Goal: Register for event/course

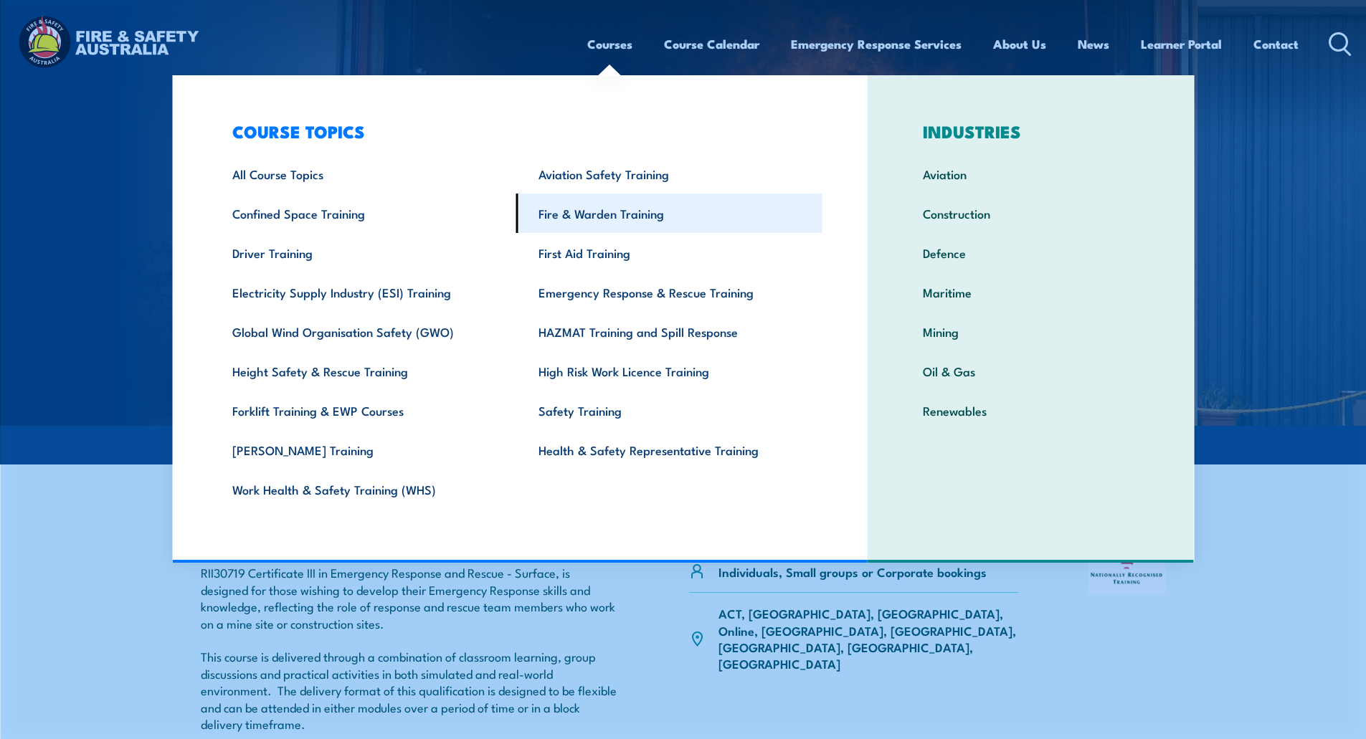
click at [587, 218] on link "Fire & Warden Training" at bounding box center [669, 213] width 306 height 39
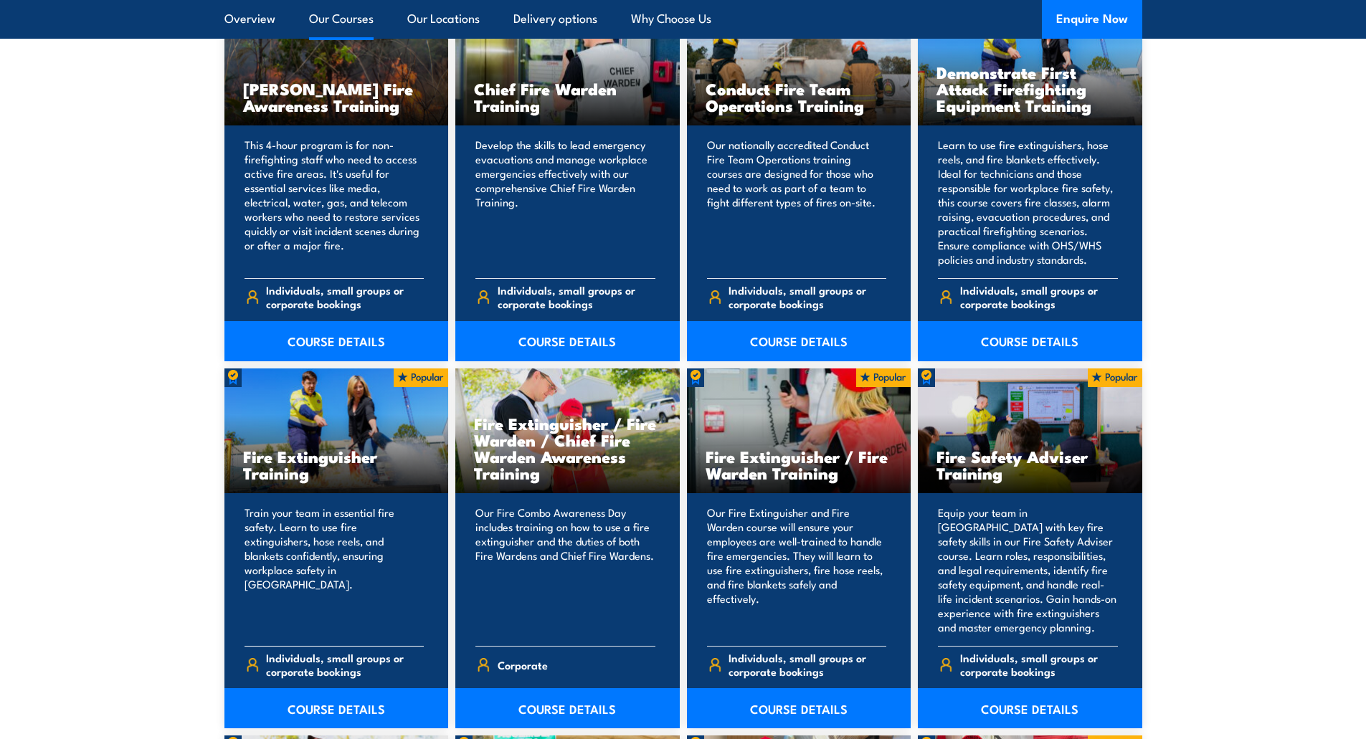
scroll to position [1434, 0]
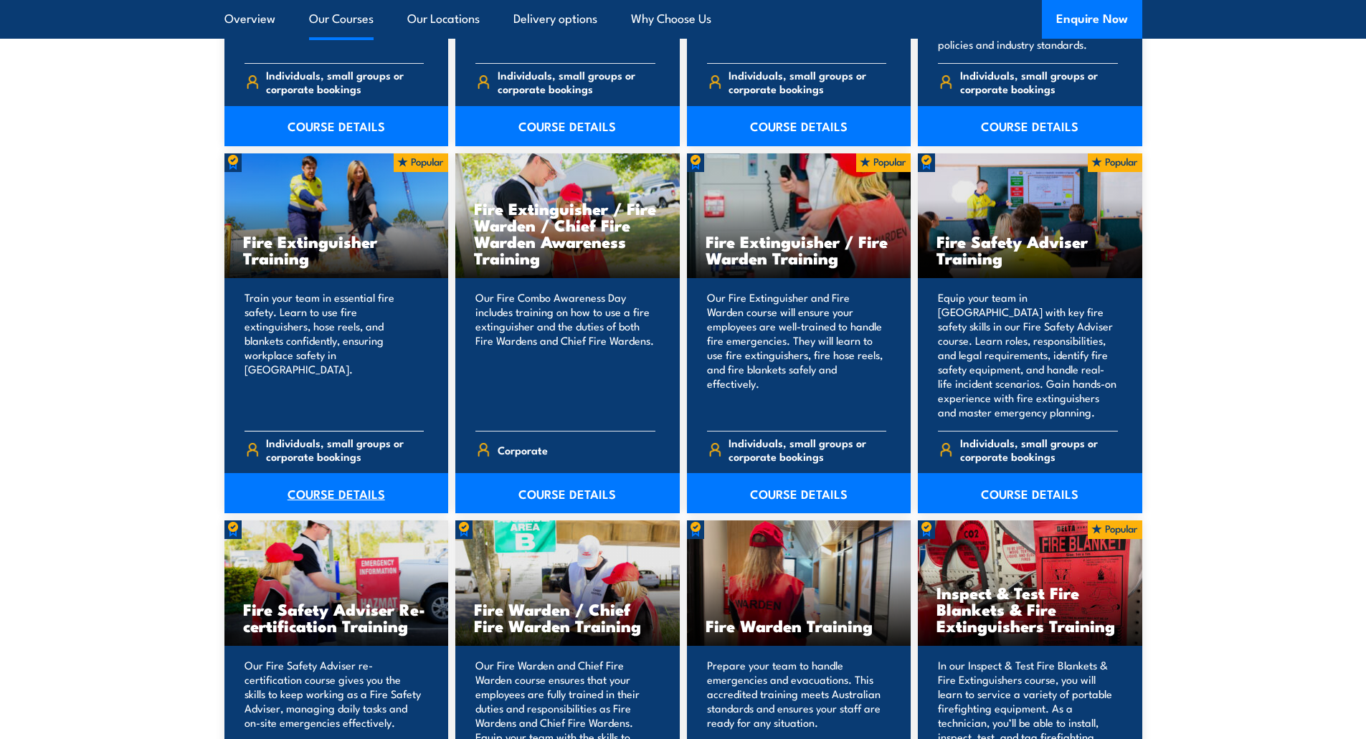
click at [316, 488] on link "COURSE DETAILS" at bounding box center [336, 493] width 224 height 40
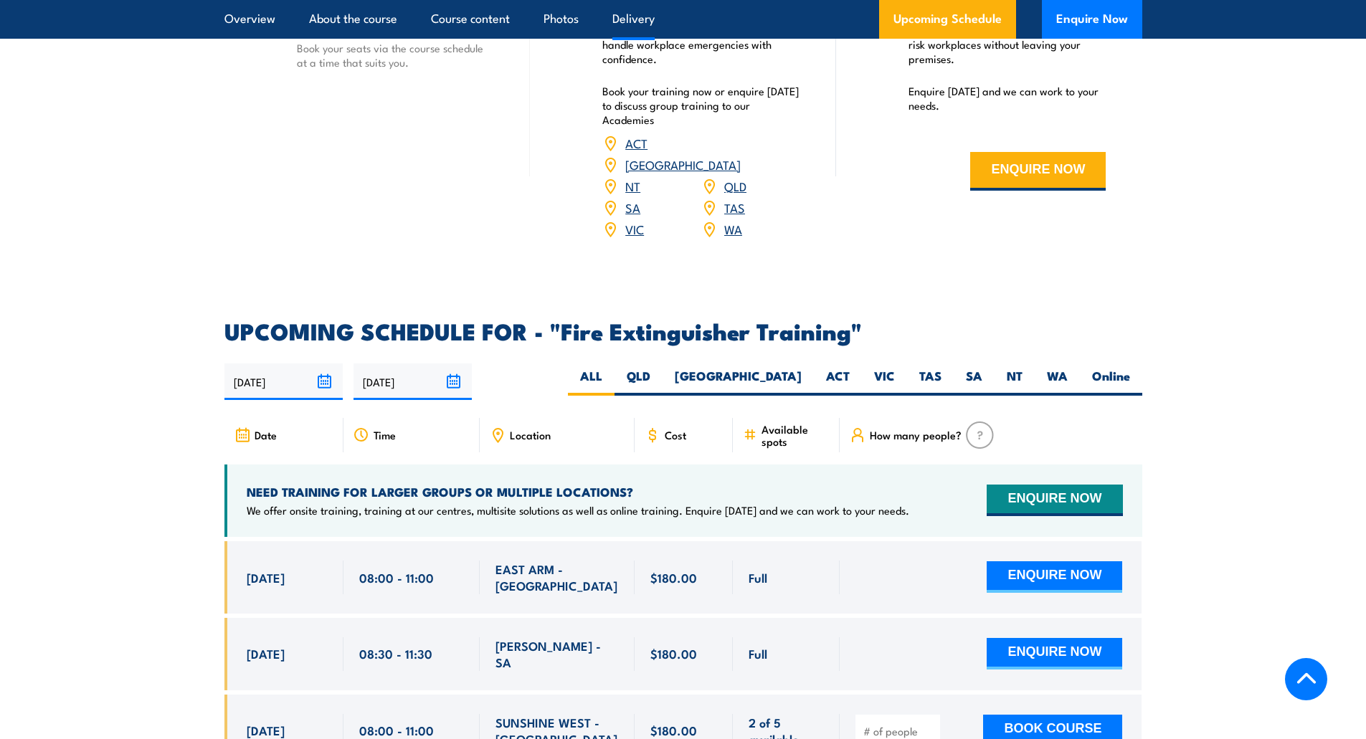
scroll to position [2151, 0]
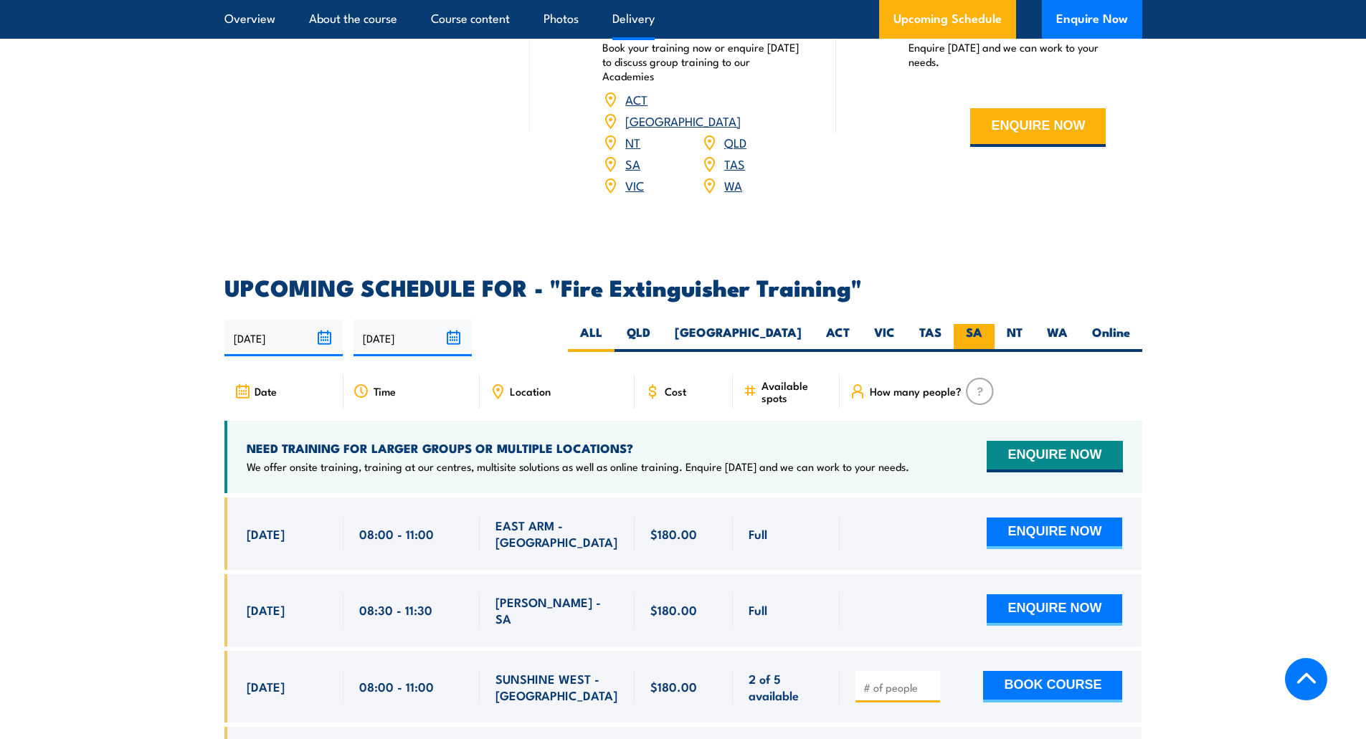
click at [986, 324] on label "SA" at bounding box center [974, 338] width 41 height 28
click at [986, 324] on input "SA" at bounding box center [986, 328] width 9 height 9
radio input "true"
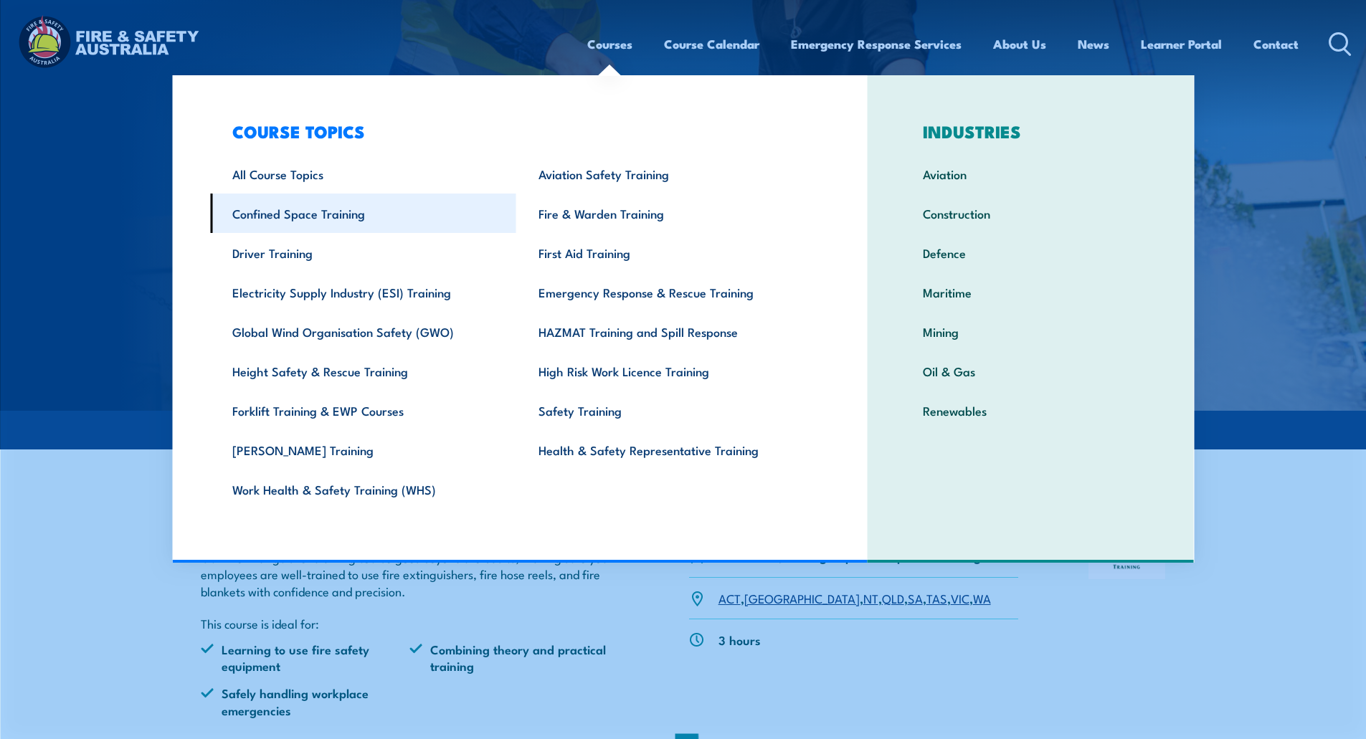
click at [269, 209] on link "Confined Space Training" at bounding box center [363, 213] width 306 height 39
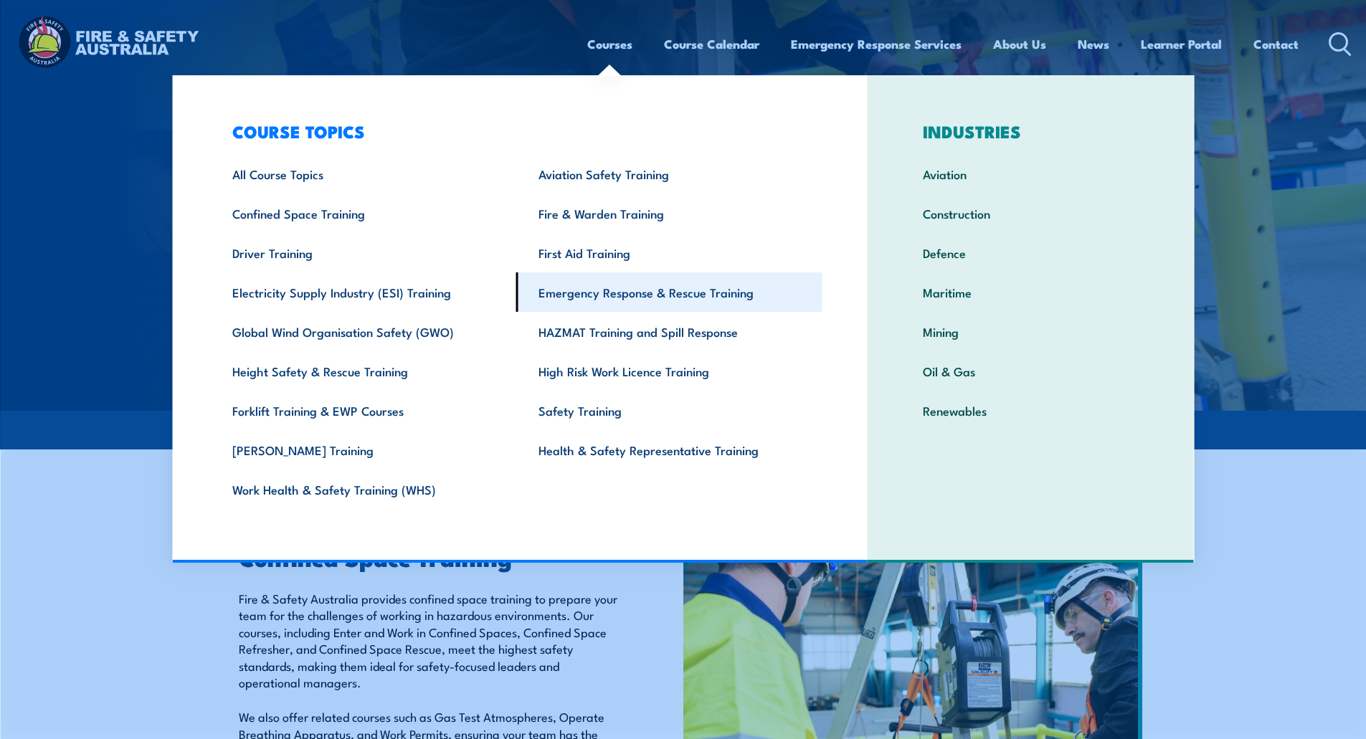
click at [604, 291] on link "Emergency Response & Rescue Training" at bounding box center [669, 291] width 306 height 39
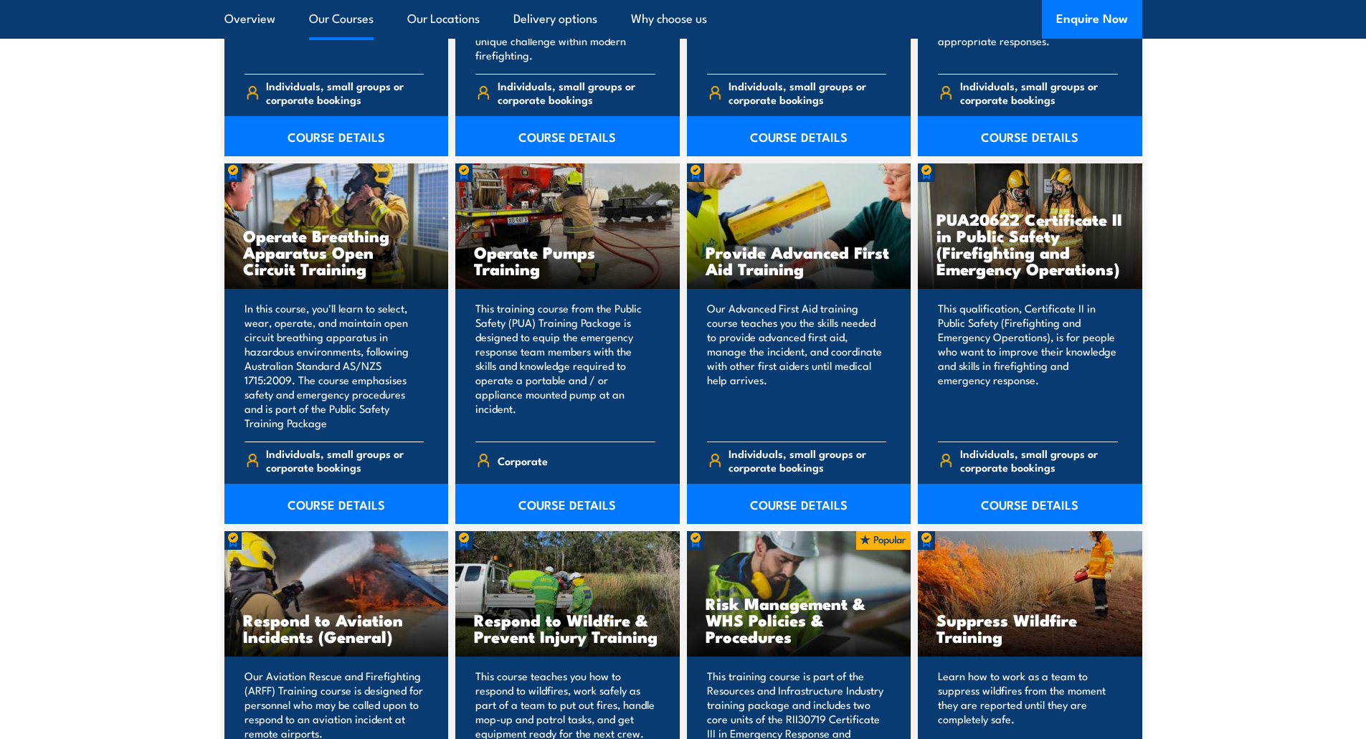
scroll to position [1793, 0]
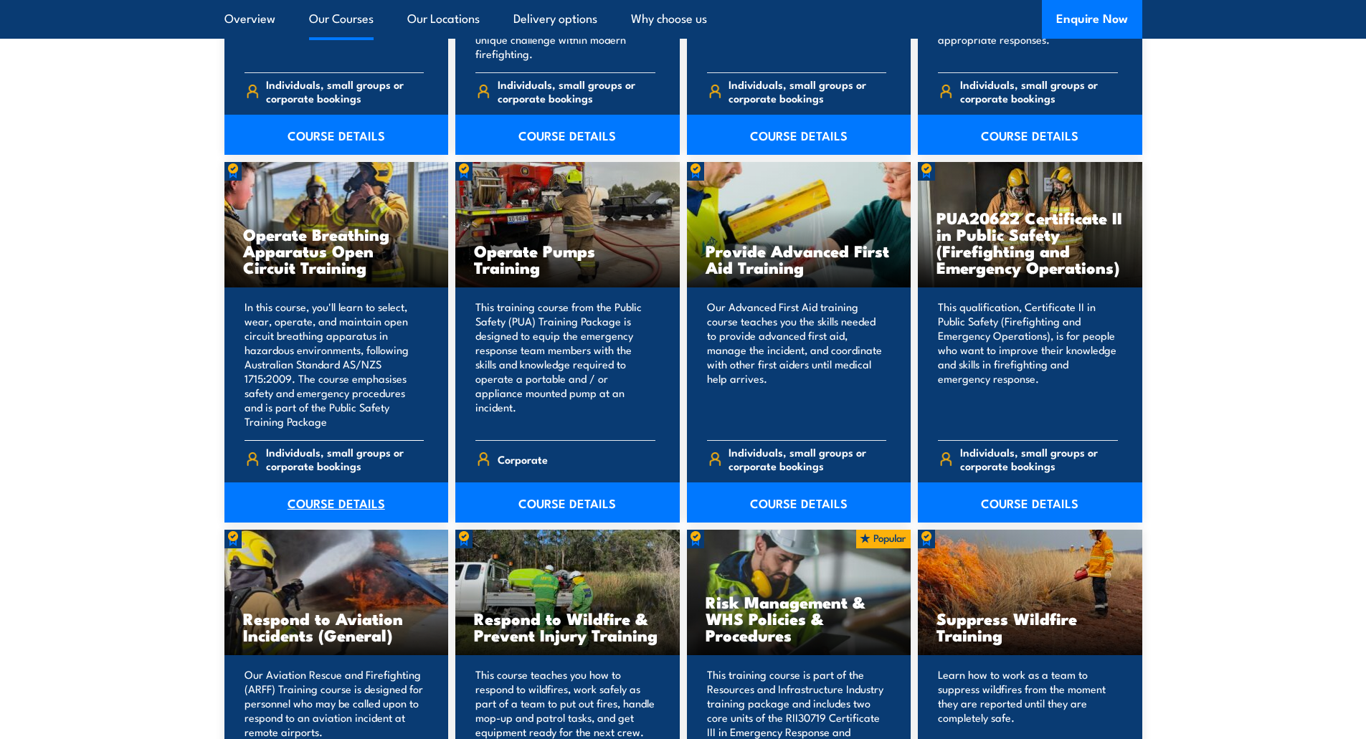
click at [344, 498] on link "COURSE DETAILS" at bounding box center [336, 503] width 224 height 40
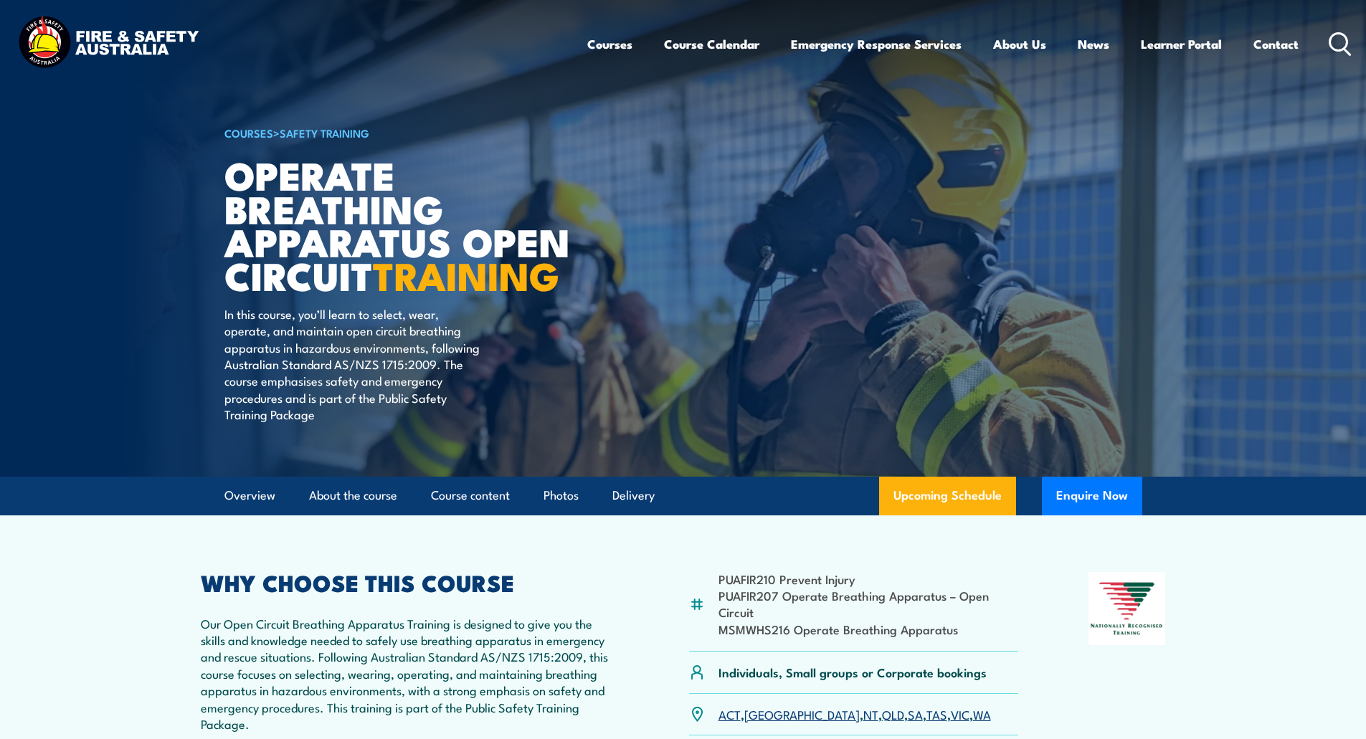
scroll to position [143, 0]
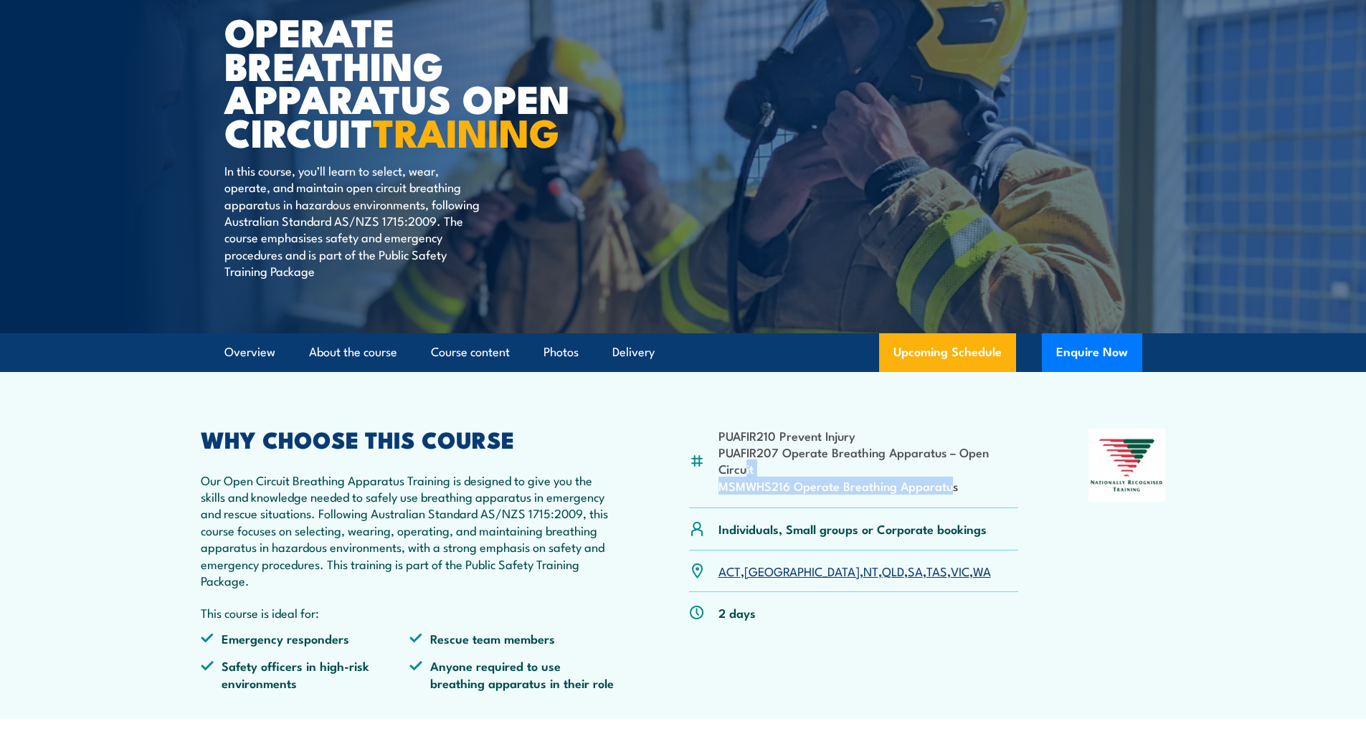
drag, startPoint x: 951, startPoint y: 488, endPoint x: 744, endPoint y: 476, distance: 207.5
click at [744, 476] on ul "PUAFIR210 Prevent Injury PUAFIR207 Operate Breathing Apparatus – Open Circuit M…" at bounding box center [868, 460] width 300 height 67
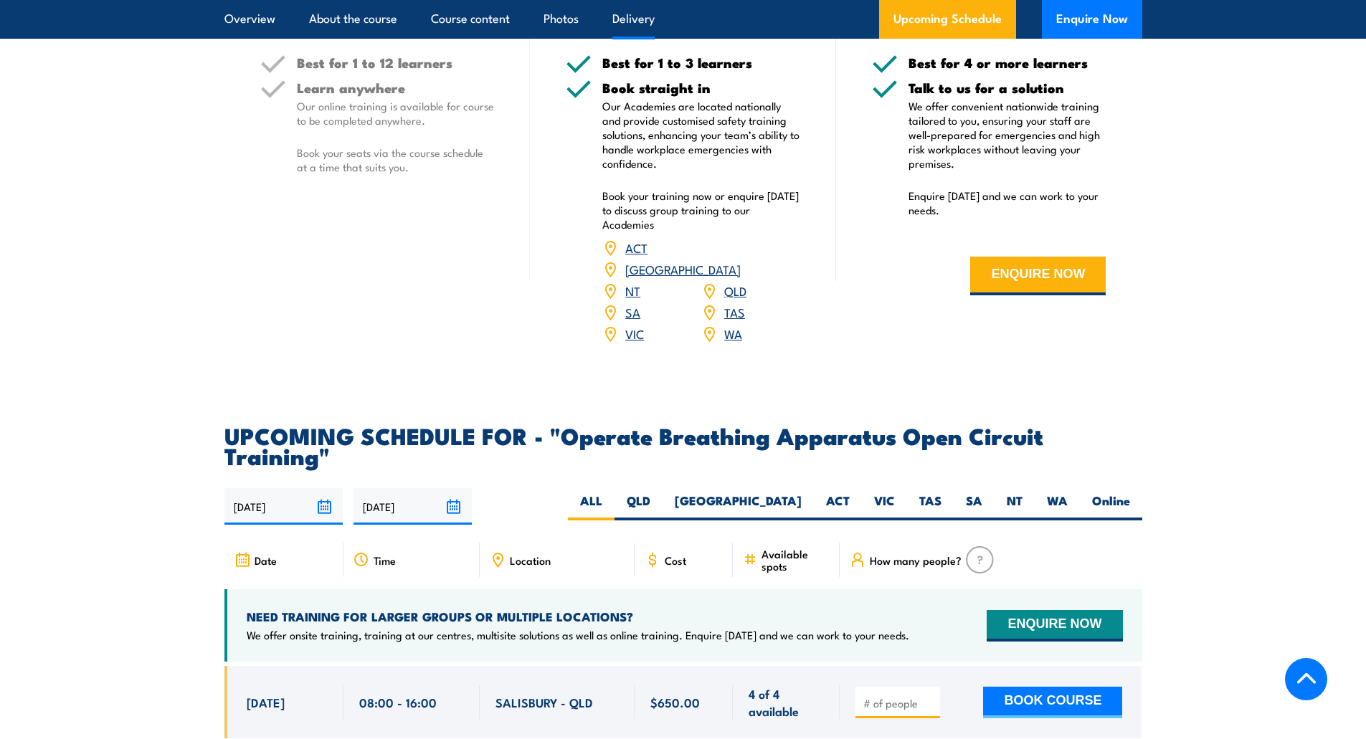
scroll to position [2295, 0]
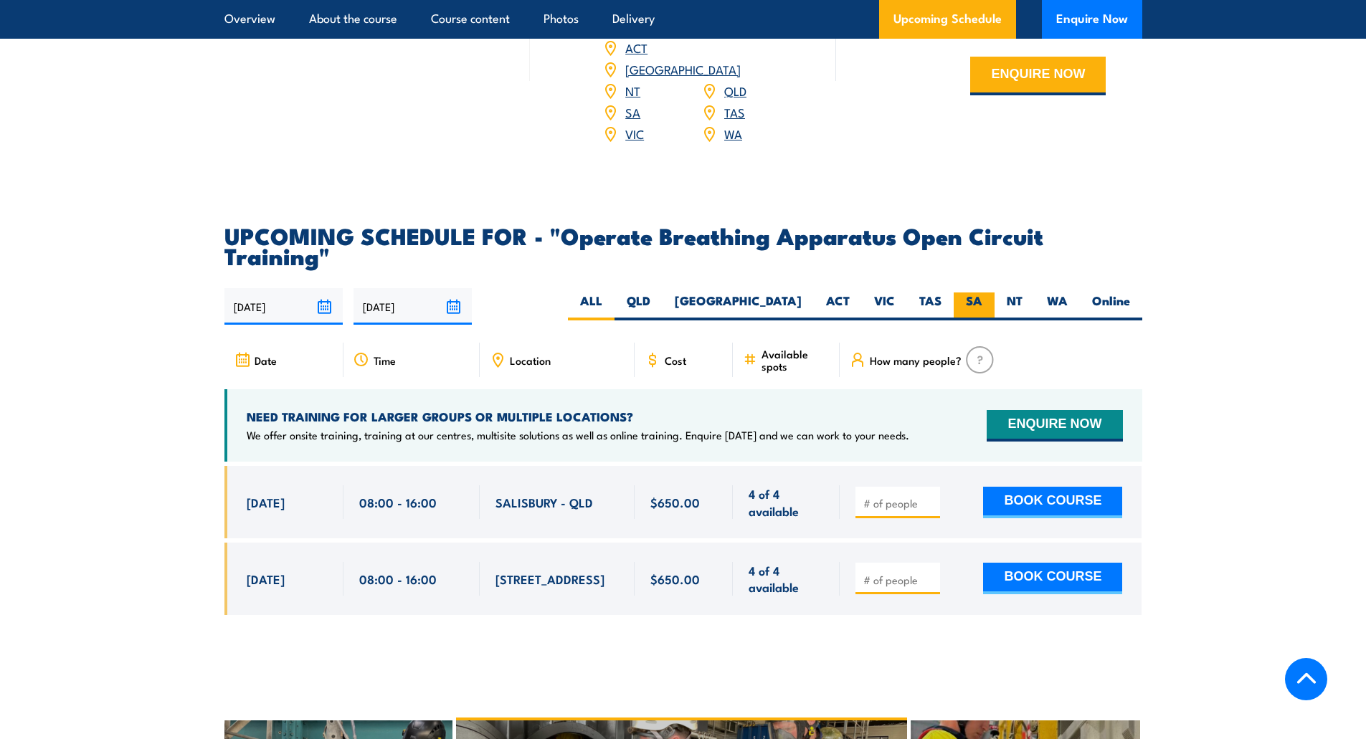
click at [973, 293] on label "SA" at bounding box center [974, 307] width 41 height 28
click at [982, 293] on input "SA" at bounding box center [986, 297] width 9 height 9
radio input "true"
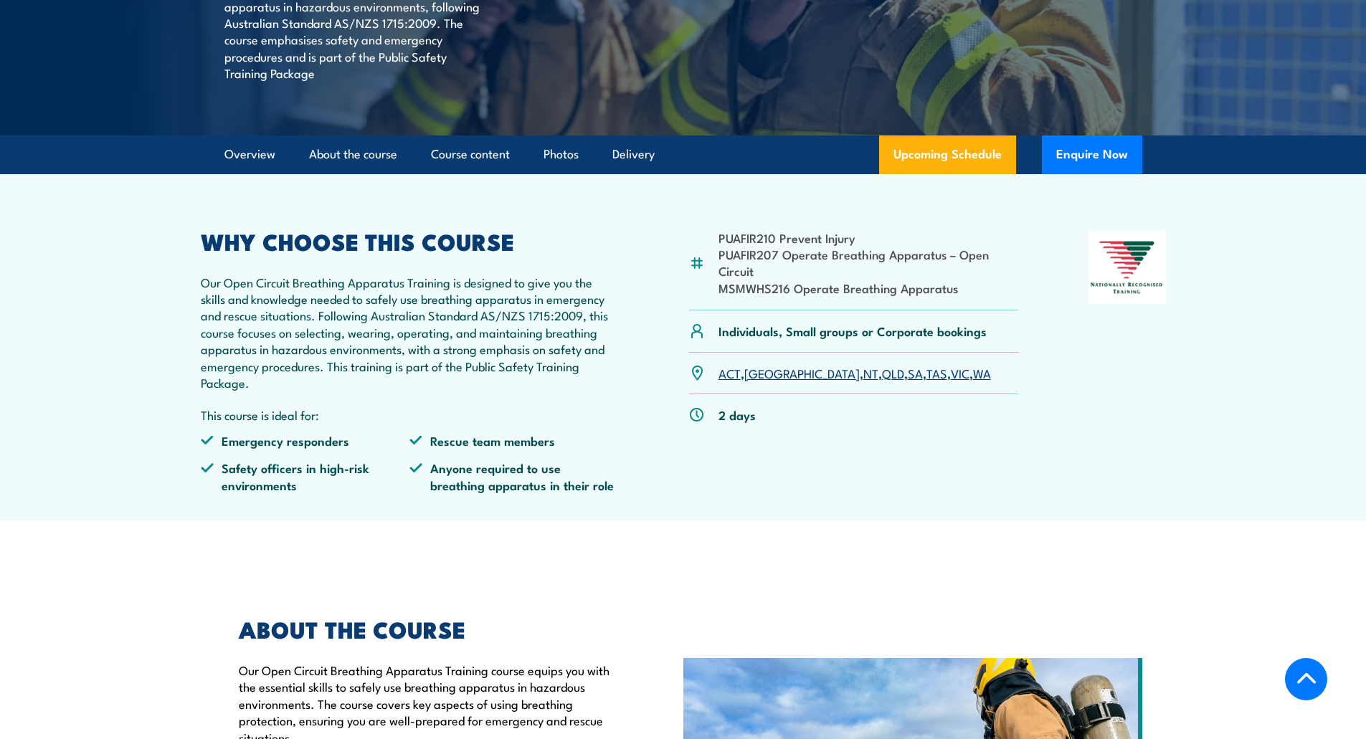
scroll to position [331, 0]
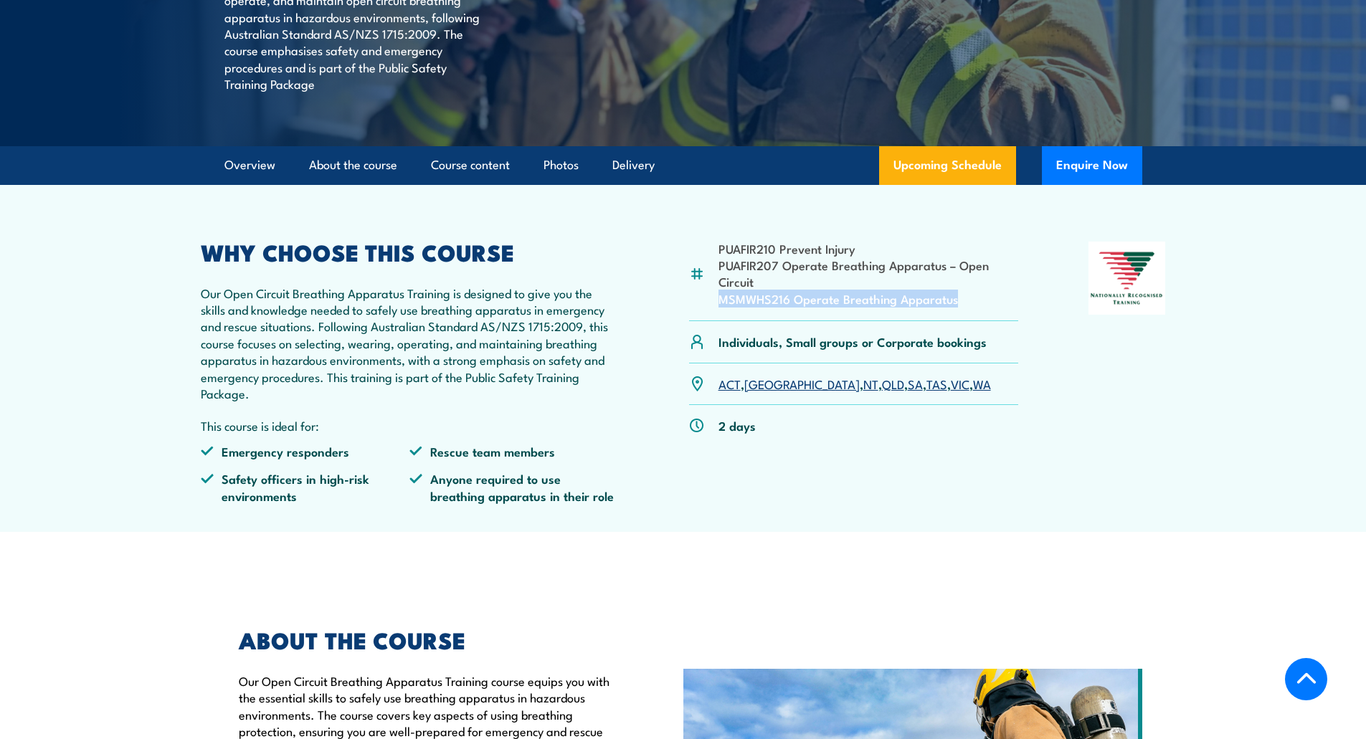
drag, startPoint x: 921, startPoint y: 300, endPoint x: 713, endPoint y: 306, distance: 208.0
click at [713, 306] on div "PUAFIR210 Prevent Injury PUAFIR207 Operate Breathing Apparatus – Open Circuit M…" at bounding box center [854, 282] width 330 height 80
copy li "MSMWHS216 Operate Breathing Apparatus"
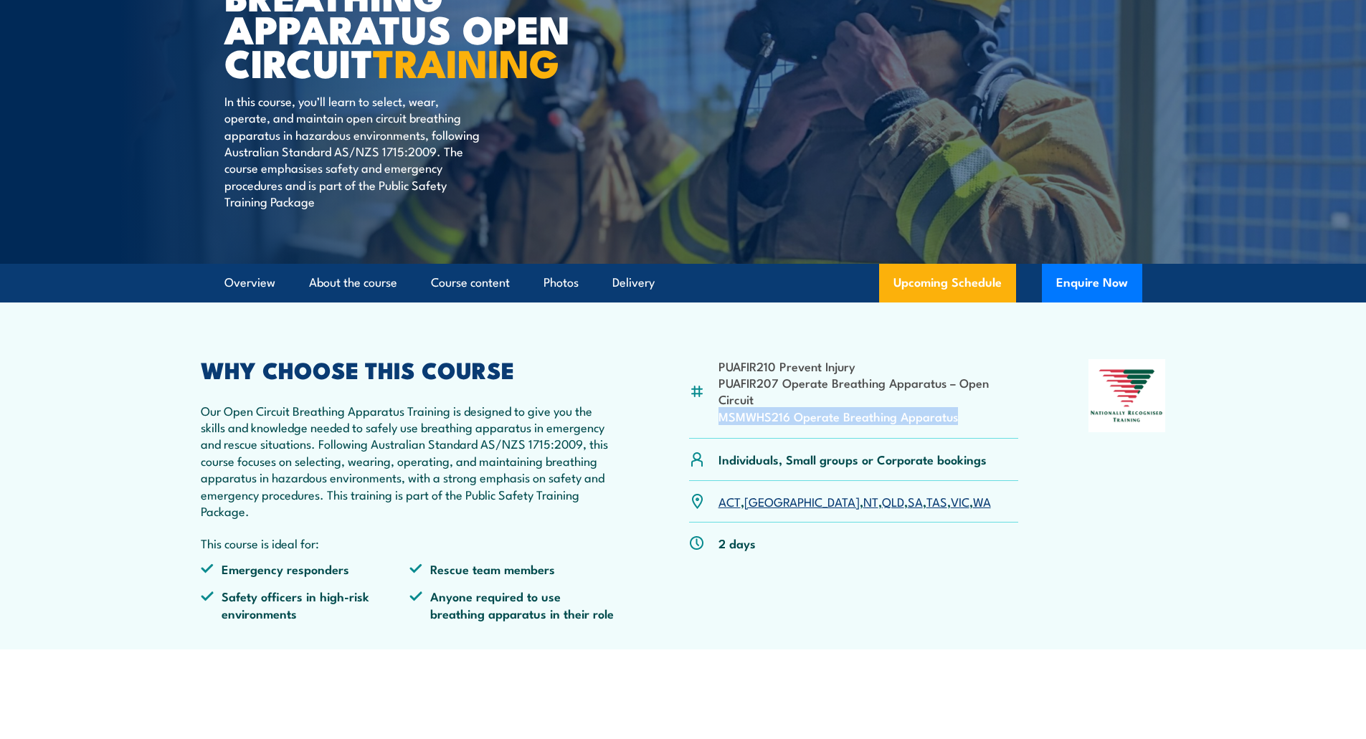
scroll to position [0, 0]
